Goal: Use online tool/utility: Utilize a website feature to perform a specific function

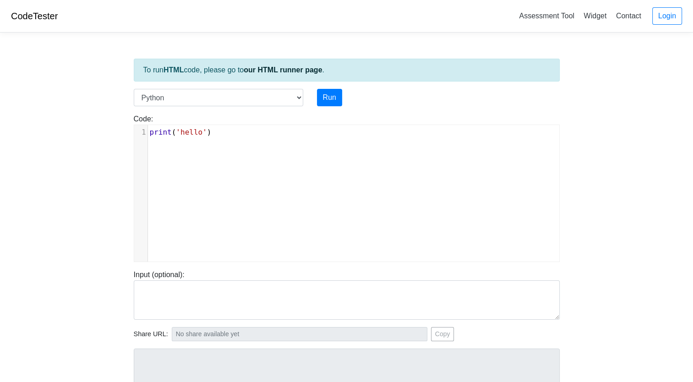
click at [272, 149] on div "xxxxxxxxxx 1 print ( 'hello' )" at bounding box center [353, 200] width 439 height 150
type textarea "print('hello')"
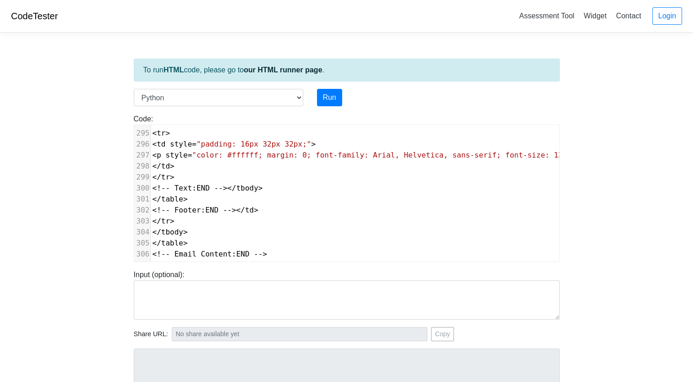
click at [334, 87] on div "To run HTML code, please go to our HTML runner page . Language C C++ Go Java Ja…" at bounding box center [347, 264] width 440 height 449
click at [329, 93] on button "Run" at bounding box center [329, 97] width 25 height 17
type input "[URL][DOMAIN_NAME]"
type textarea "Submission status: Runtime Error (NZEC) Stderr: File "script.py", line 1 <meta …"
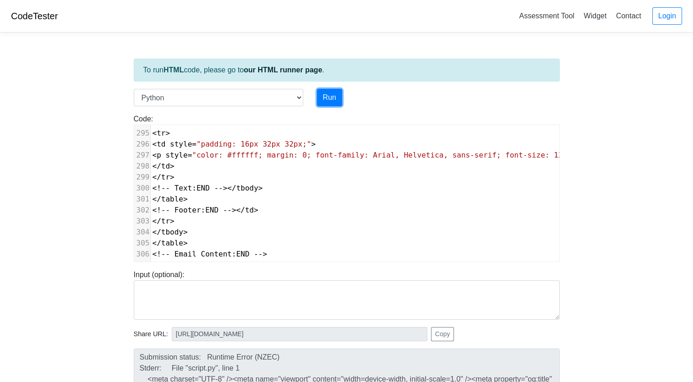
scroll to position [0, 0]
click at [317, 97] on div "Run" at bounding box center [365, 97] width 110 height 17
click at [328, 94] on button "Run" at bounding box center [329, 97] width 25 height 17
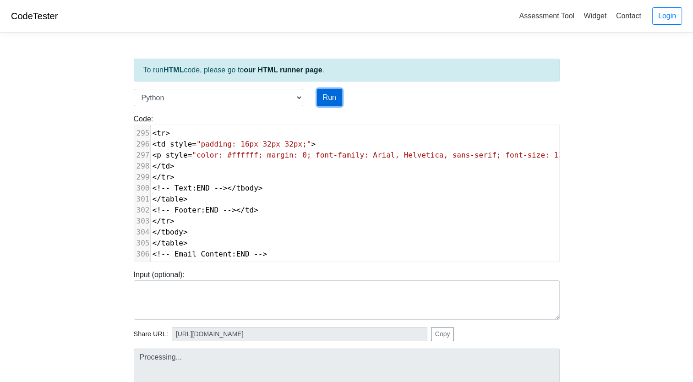
click at [329, 99] on button "Run" at bounding box center [329, 97] width 25 height 17
click at [229, 99] on select "C C++ Go Java Javascript Python Ruby" at bounding box center [219, 97] width 170 height 17
type input "[URL][DOMAIN_NAME]"
click at [42, 104] on body "CodeTester Assessment Tool Widget Contact Login To run HTML code, please go to …" at bounding box center [346, 244] width 693 height 489
